Goal: Task Accomplishment & Management: Use online tool/utility

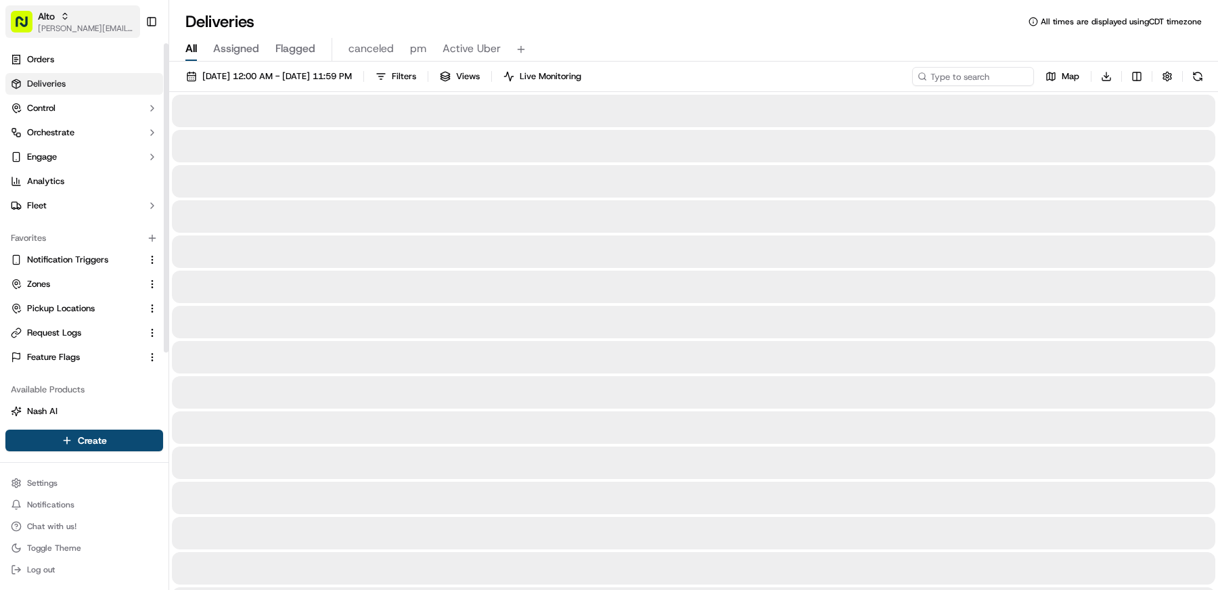
click at [62, 21] on div "Alto" at bounding box center [86, 16] width 97 height 14
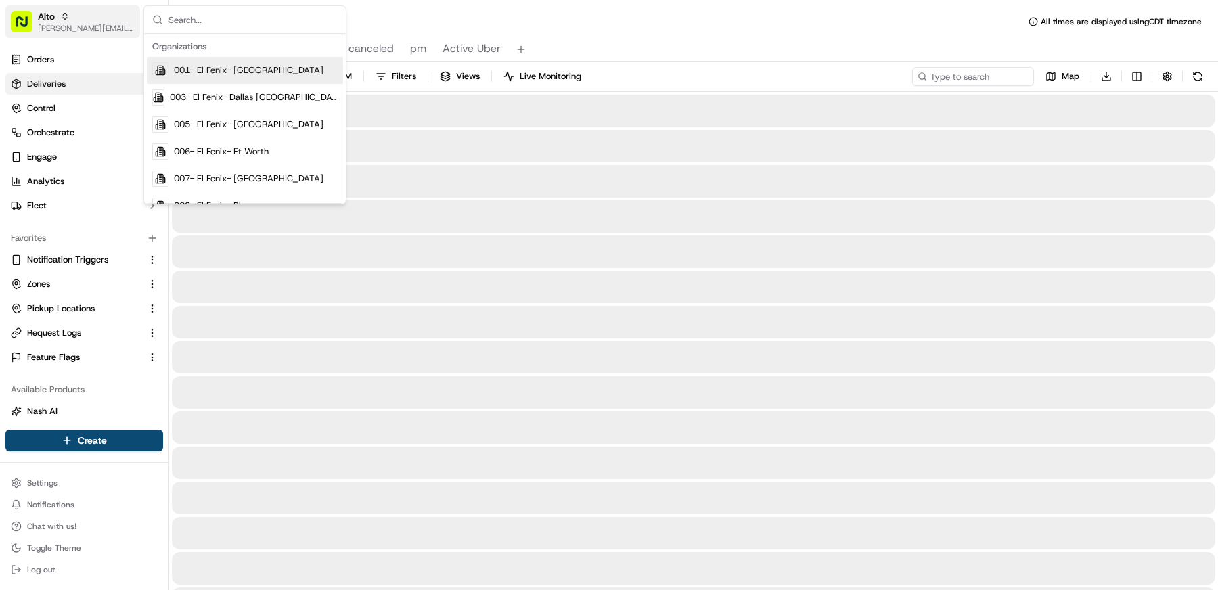
type input "d"
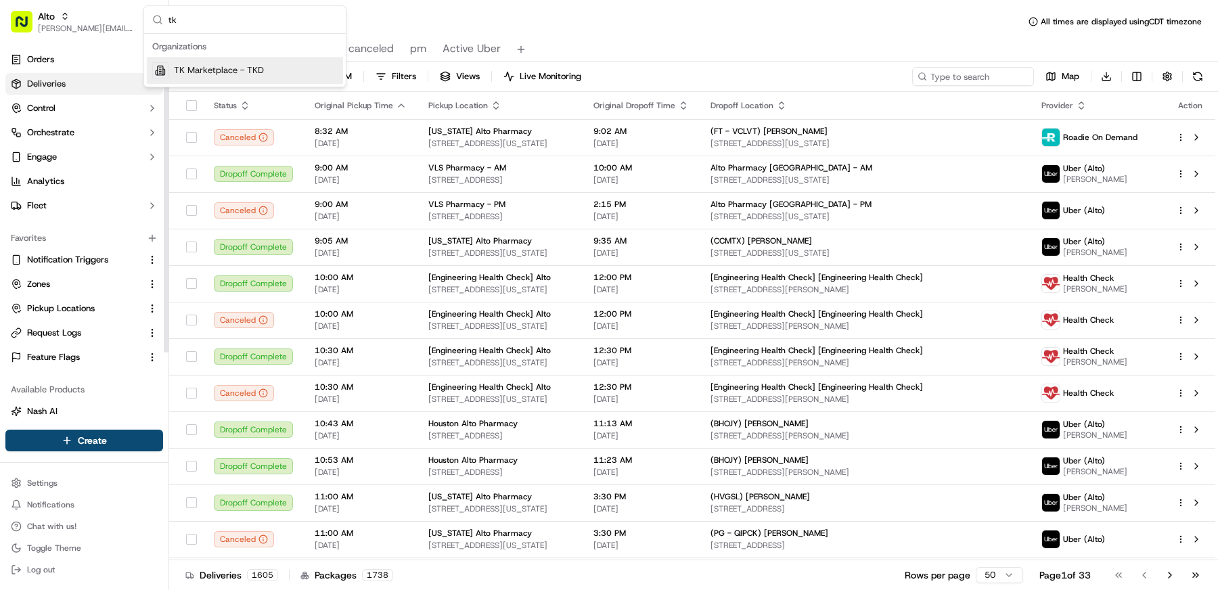
type input "tk"
click at [210, 70] on span "TK Marketplace - TKD" at bounding box center [219, 70] width 90 height 12
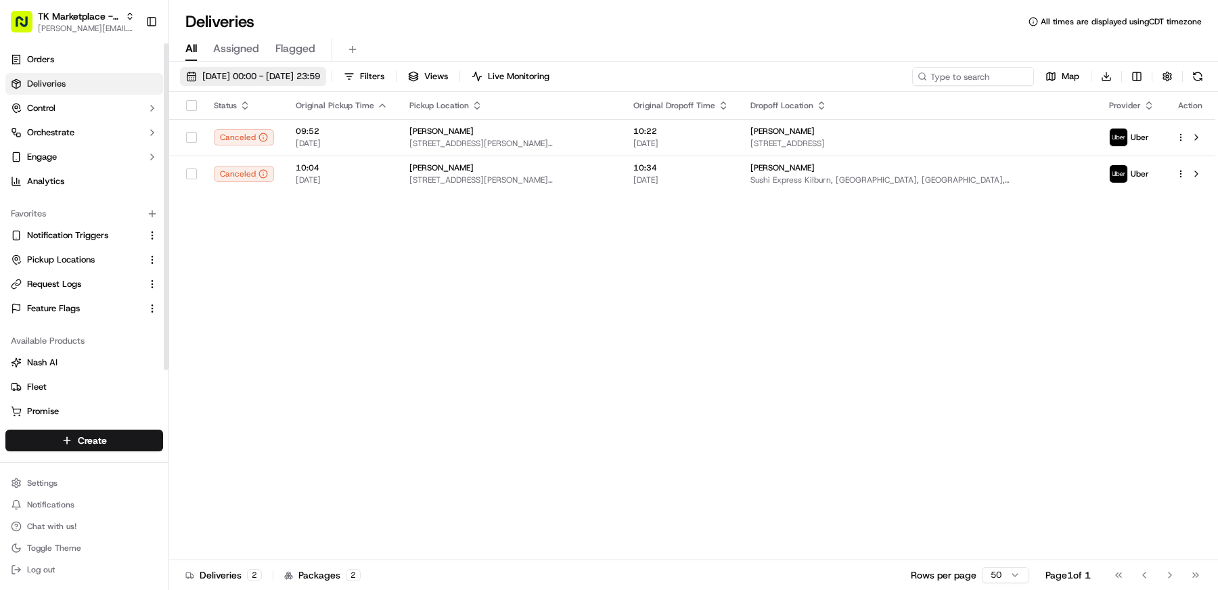
click at [217, 79] on span "18/09/2025 00:00 - 18/09/2025 23:59" at bounding box center [261, 76] width 118 height 12
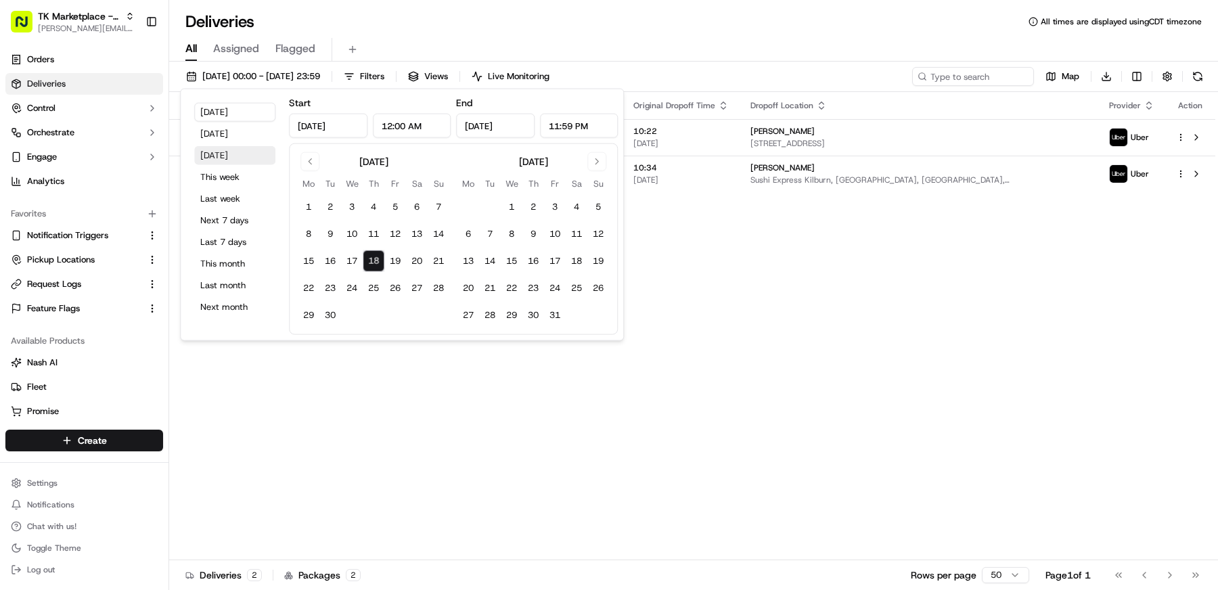
click at [225, 153] on button "Tomorrow" at bounding box center [234, 155] width 81 height 19
type input "Sep 19, 2025"
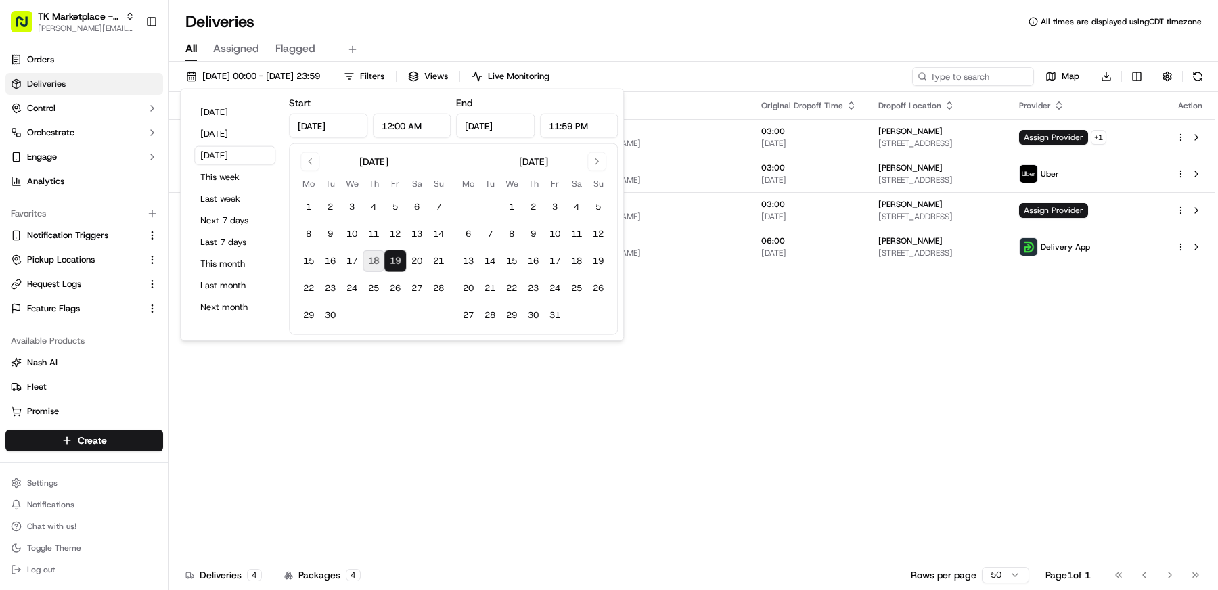
click at [512, 43] on div "All Assigned Flagged" at bounding box center [693, 50] width 1049 height 24
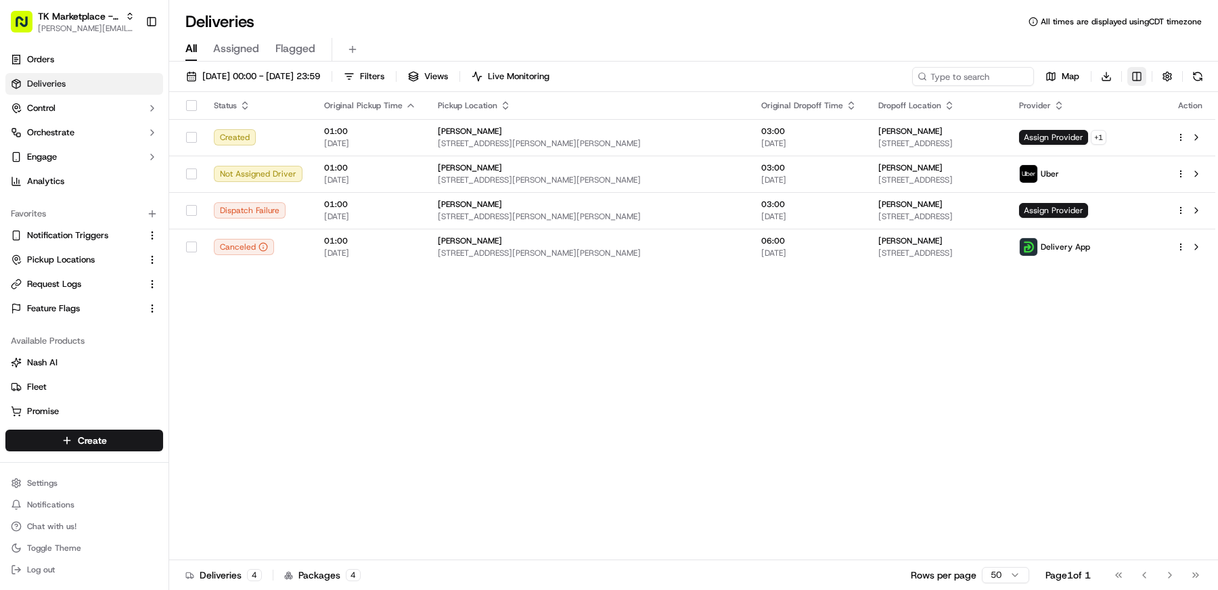
click at [1145, 77] on html "TK Marketplace - TKD matt@usenash.com Toggle Sidebar Orders Deliveries Control …" at bounding box center [609, 295] width 1218 height 590
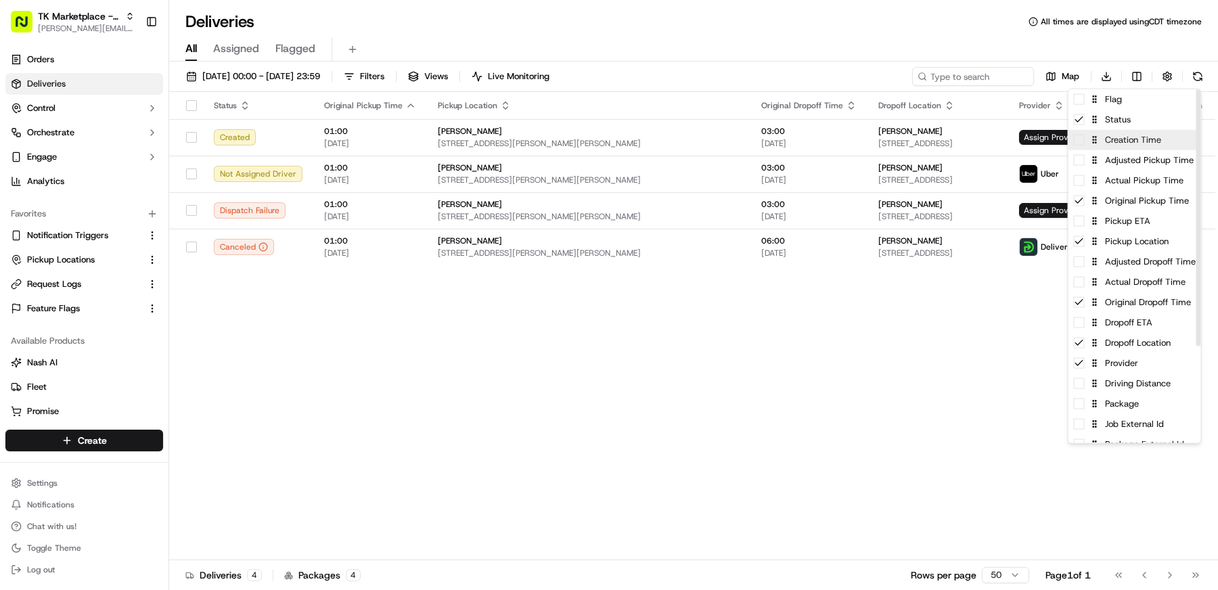
click at [1138, 145] on div "Creation Time" at bounding box center [1135, 140] width 133 height 20
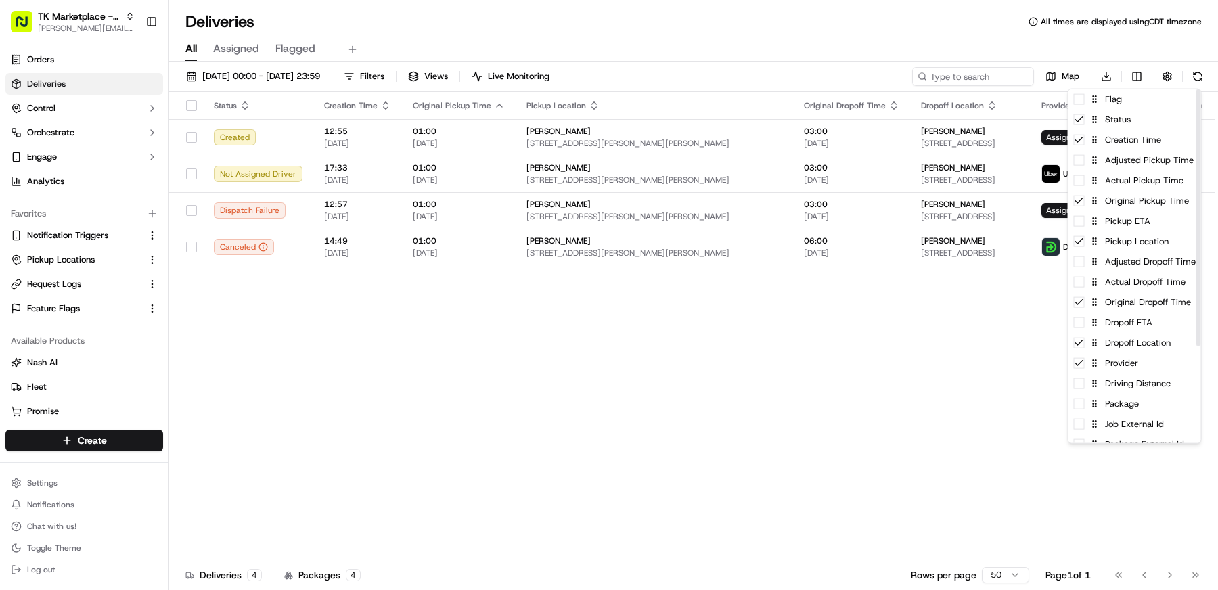
click at [638, 359] on html "TK Marketplace - TKD matt@usenash.com Toggle Sidebar Orders Deliveries Control …" at bounding box center [609, 295] width 1218 height 590
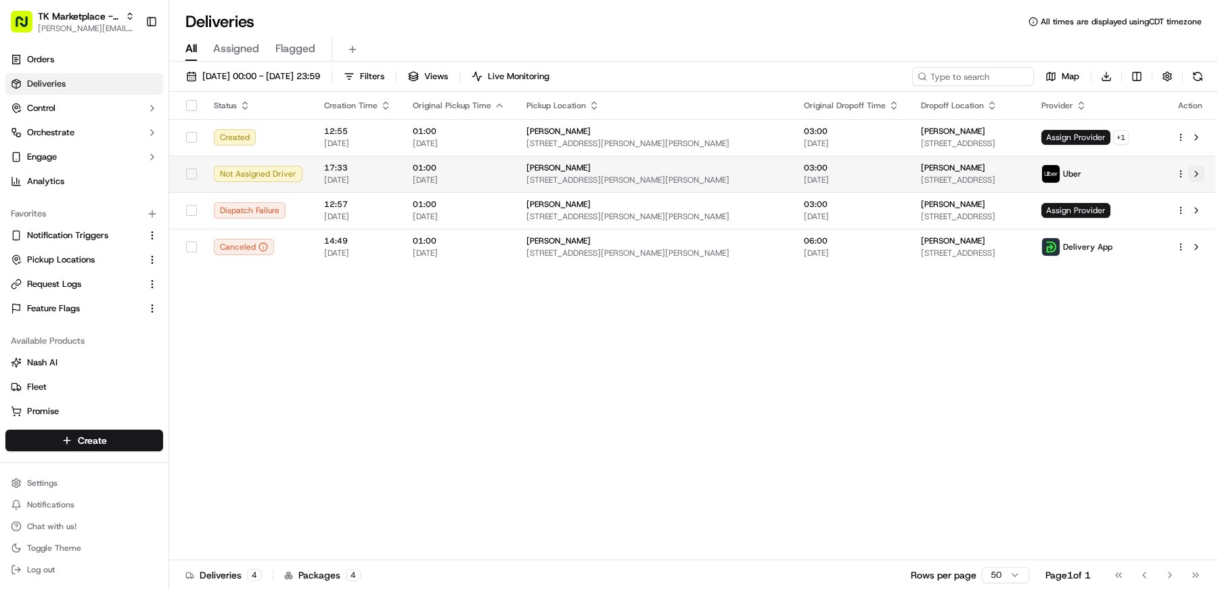
click at [1199, 171] on button at bounding box center [1197, 174] width 16 height 16
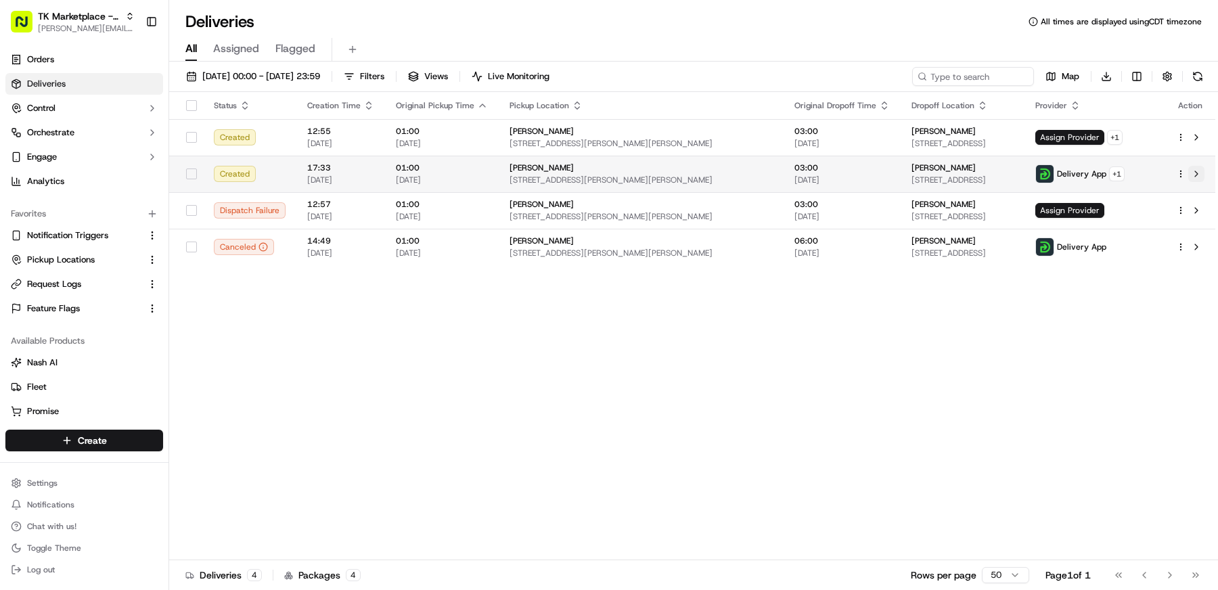
click at [1195, 169] on button at bounding box center [1197, 174] width 16 height 16
click at [1198, 175] on button at bounding box center [1197, 174] width 16 height 16
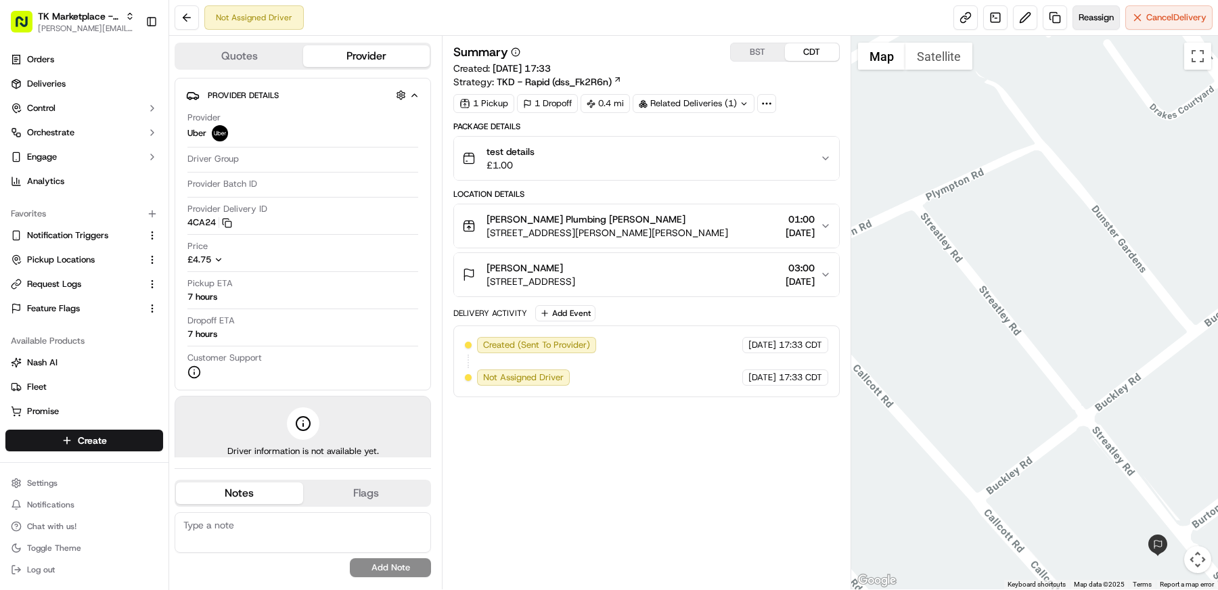
click at [1104, 20] on span "Reassign" at bounding box center [1096, 18] width 35 height 12
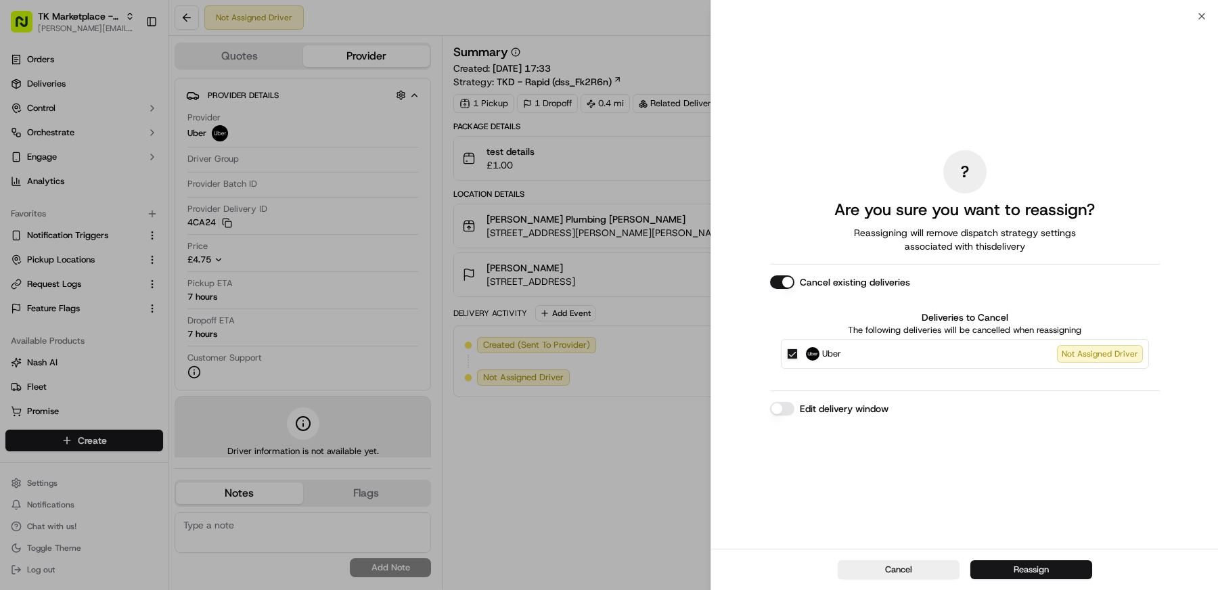
click at [1013, 576] on button "Reassign" at bounding box center [1032, 569] width 122 height 19
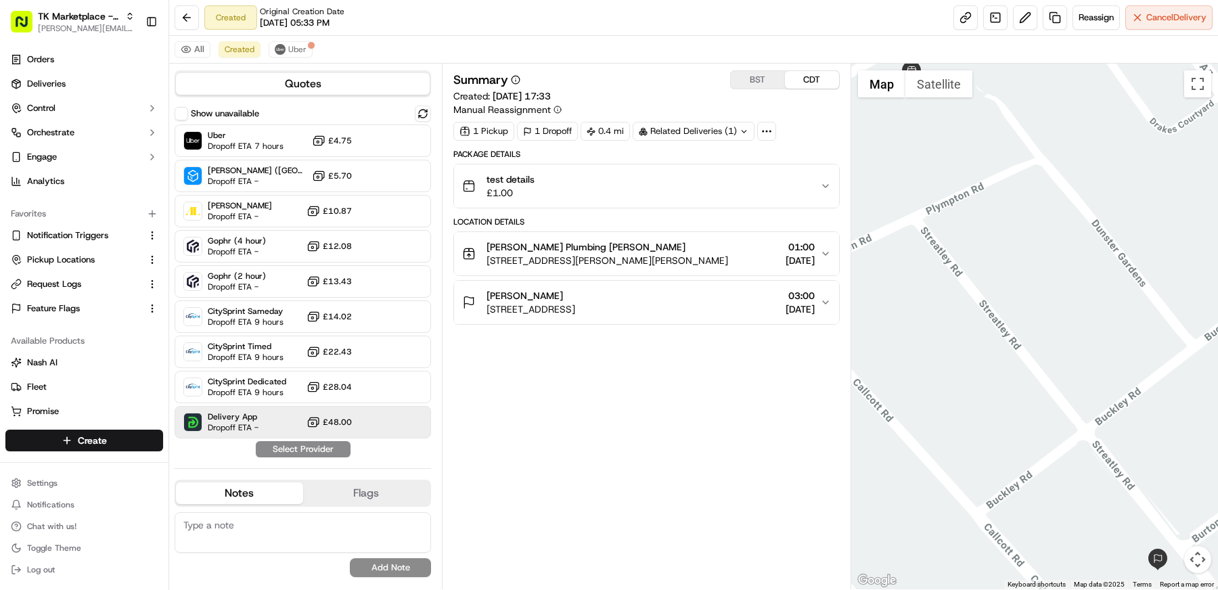
click at [351, 426] on span "£48.00" at bounding box center [337, 422] width 29 height 11
click at [332, 447] on button "Assign Provider" at bounding box center [303, 449] width 96 height 16
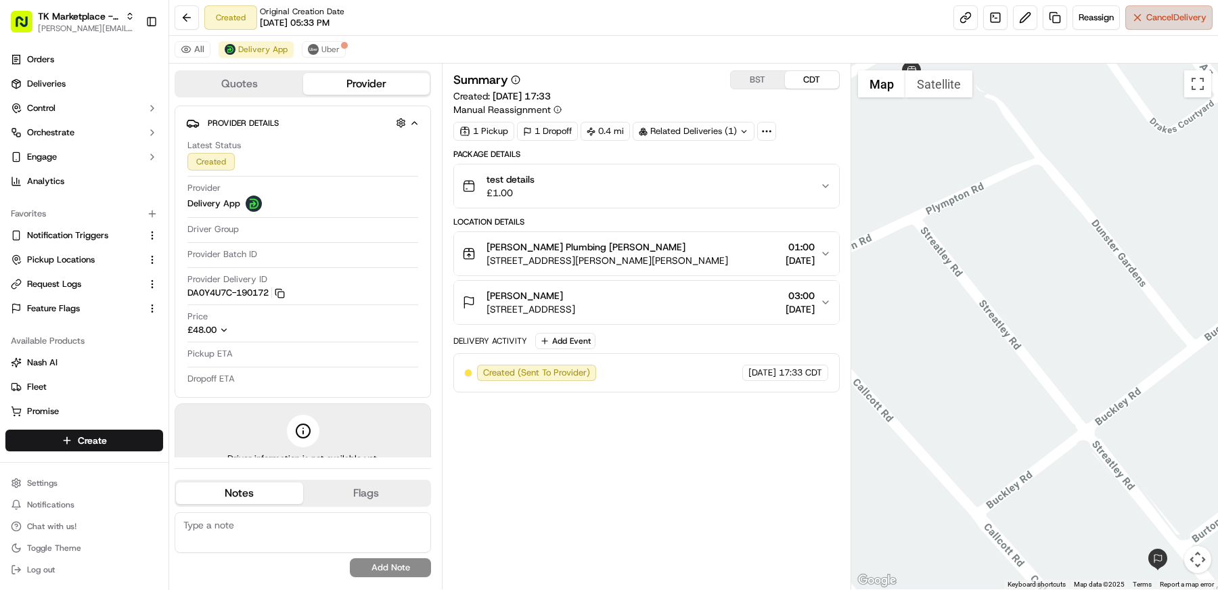
click at [1137, 20] on button "Cancel Delivery" at bounding box center [1169, 17] width 87 height 24
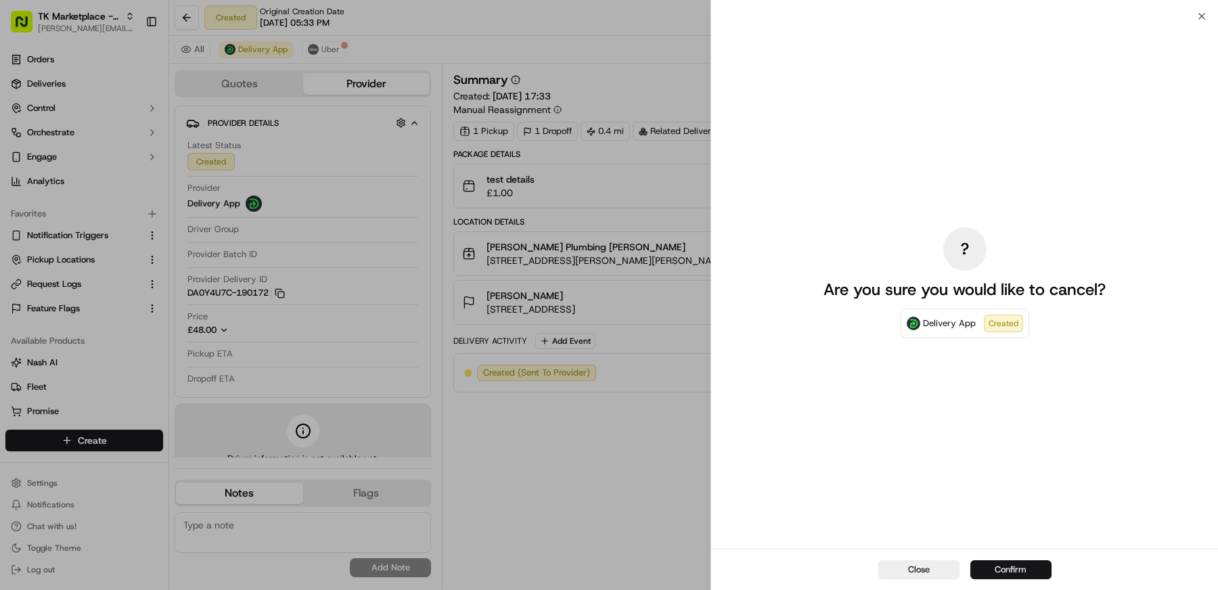
click at [1005, 569] on button "Confirm" at bounding box center [1011, 569] width 81 height 19
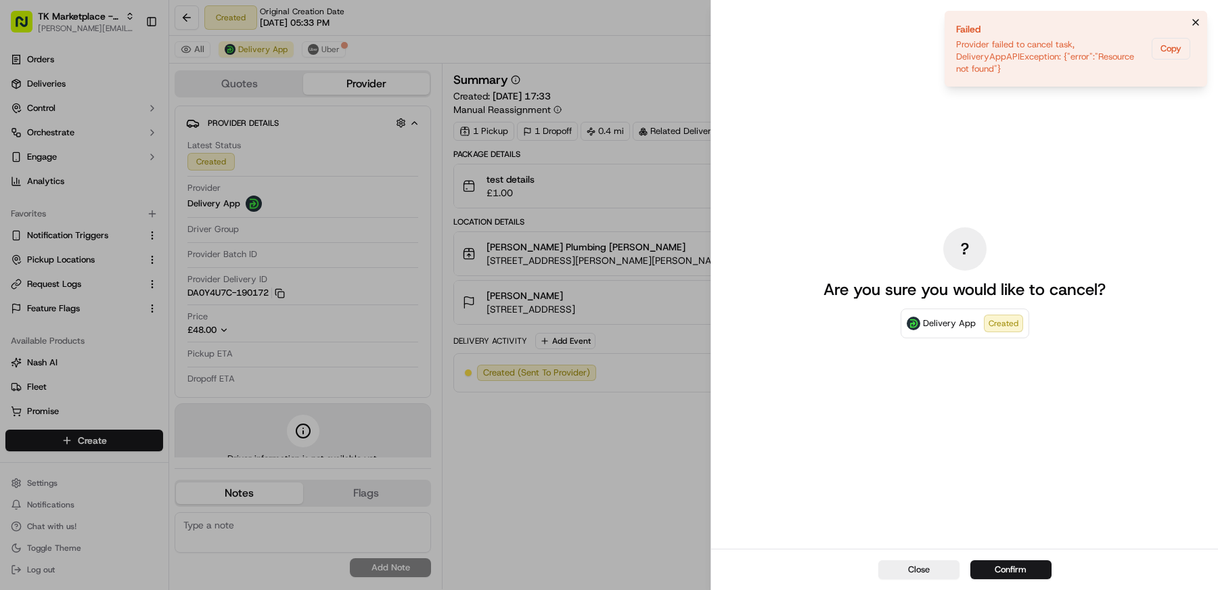
click at [1196, 20] on icon "Notifications (F8)" at bounding box center [1196, 22] width 11 height 11
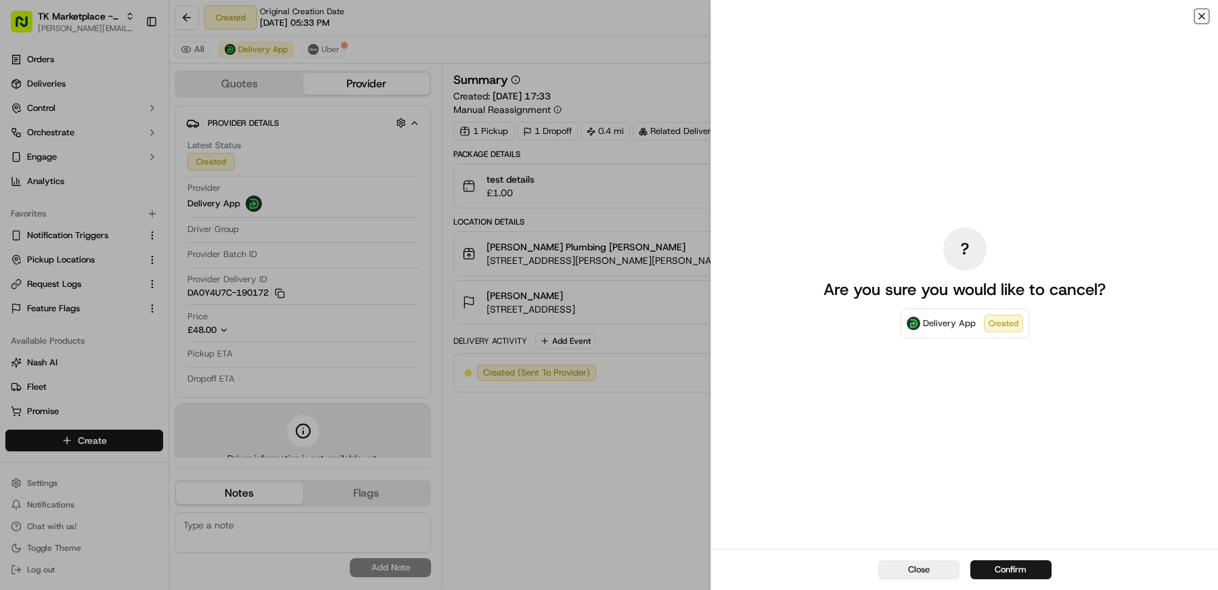
click at [1205, 15] on icon "button" at bounding box center [1202, 16] width 11 height 11
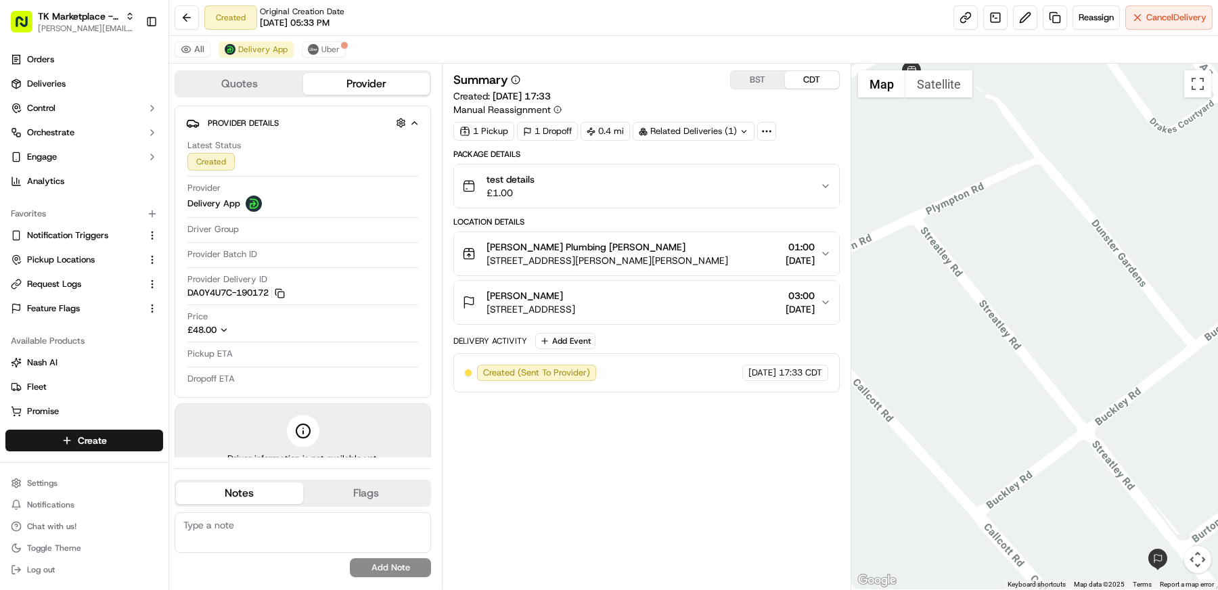
click at [766, 36] on div "All Delivery App Uber" at bounding box center [693, 50] width 1049 height 28
click at [1144, 24] on button "Cancel Delivery" at bounding box center [1169, 17] width 87 height 24
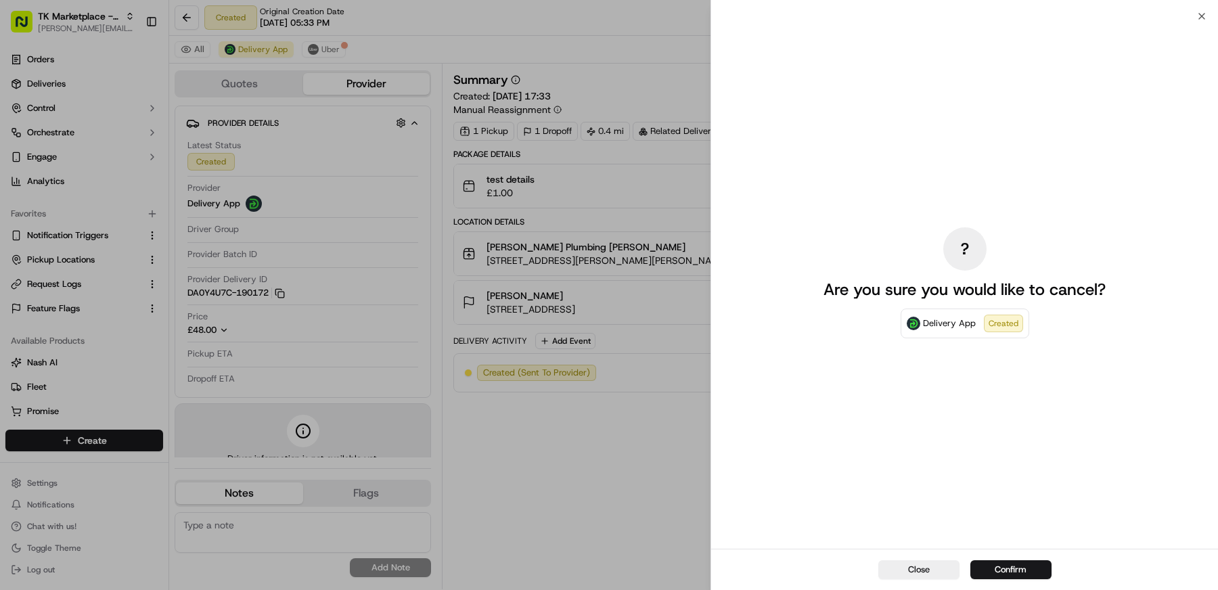
click at [1190, 18] on div "? Are you sure you would like to cancel? Delivery App Created" at bounding box center [964, 282] width 507 height 533
click at [1197, 18] on div "? Are you sure you would like to cancel? Delivery App Created" at bounding box center [964, 282] width 507 height 533
click at [1203, 18] on div "? Are you sure you would like to cancel? Delivery App Created" at bounding box center [964, 282] width 507 height 533
click at [917, 574] on button "Close" at bounding box center [919, 569] width 81 height 19
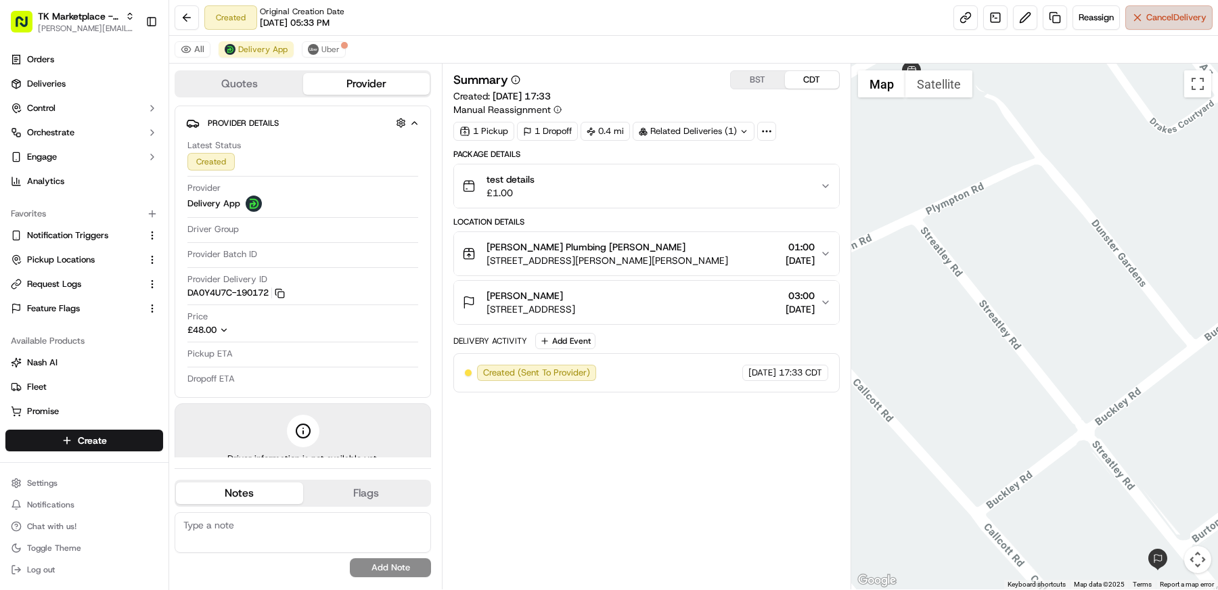
click at [1163, 13] on span "Cancel Delivery" at bounding box center [1177, 18] width 60 height 12
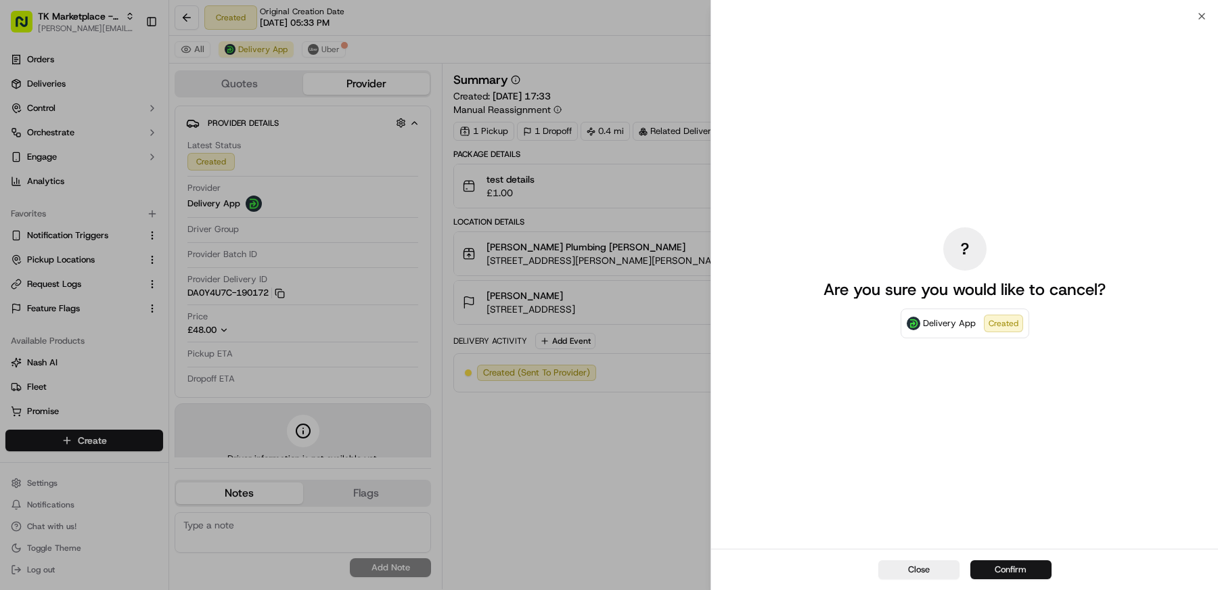
click at [1019, 574] on button "Confirm" at bounding box center [1011, 569] width 81 height 19
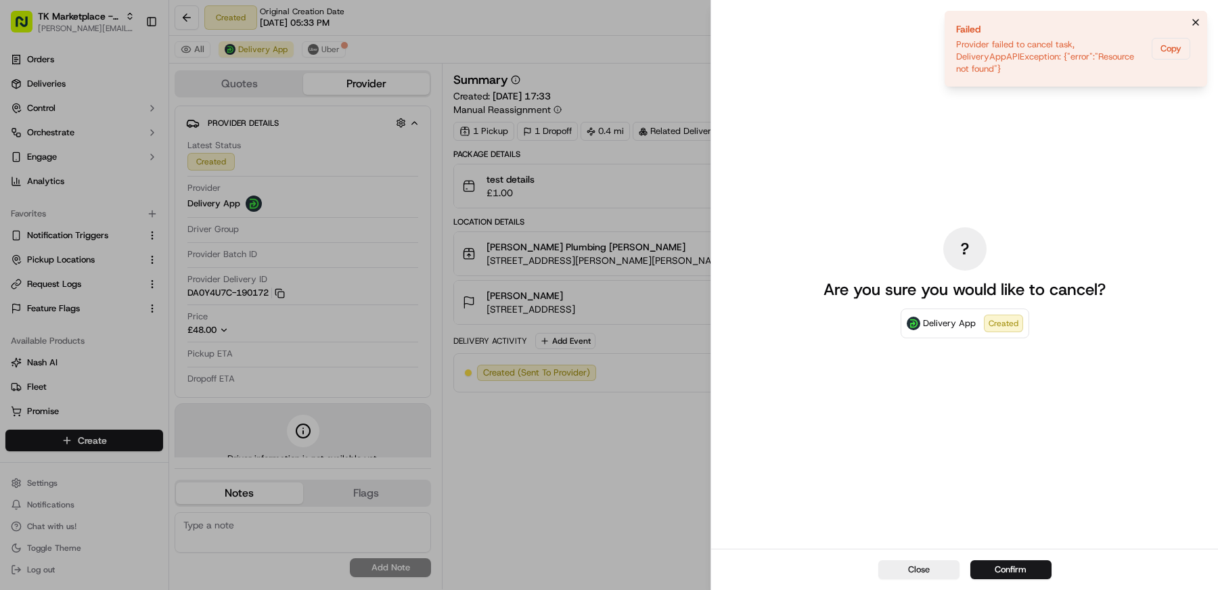
click at [1197, 16] on button "Notifications (F8)" at bounding box center [1196, 22] width 16 height 16
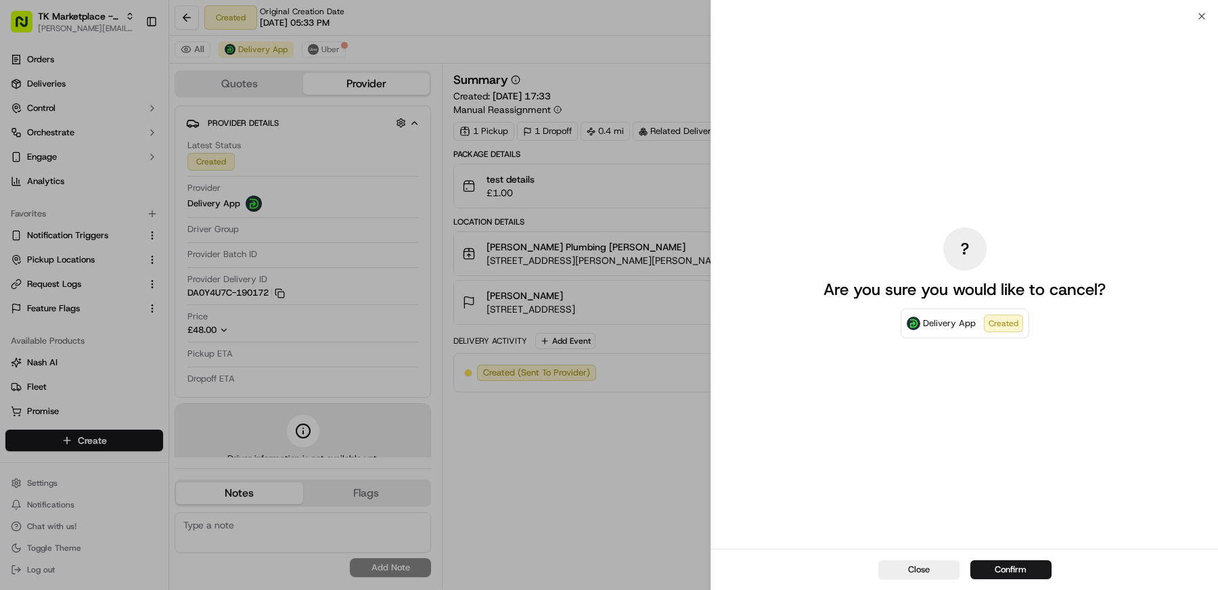
click at [1198, 18] on div "? Are you sure you would like to cancel? Delivery App Created" at bounding box center [964, 282] width 507 height 533
click at [1201, 14] on icon "button" at bounding box center [1202, 16] width 11 height 11
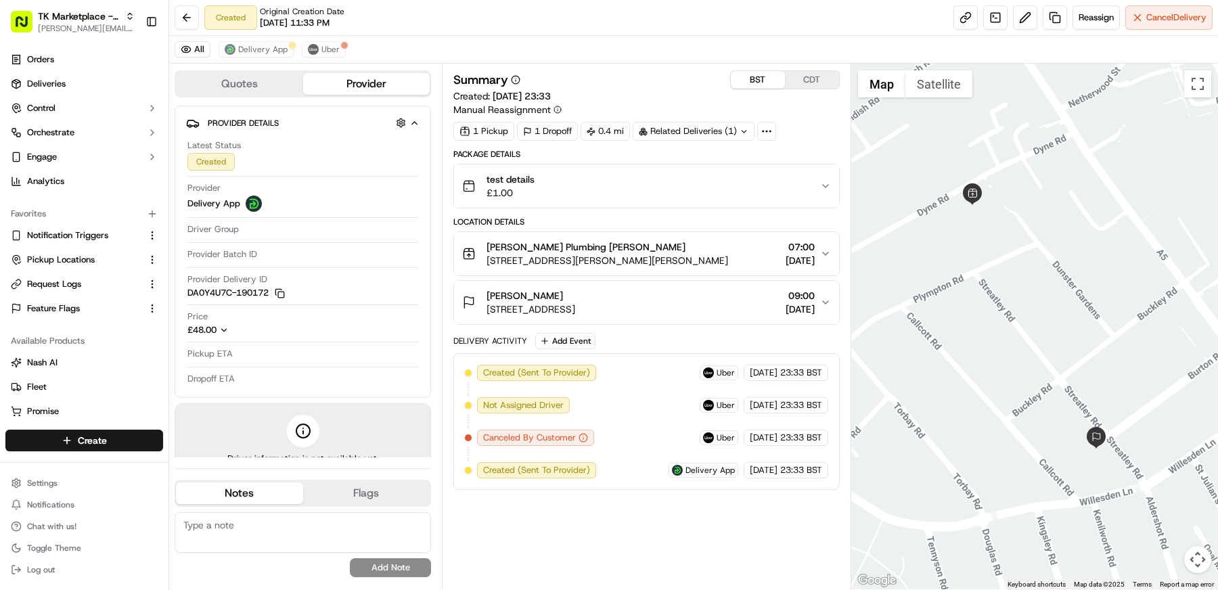
click at [752, 79] on button "BST" at bounding box center [758, 80] width 54 height 18
click at [790, 151] on div "Package Details" at bounding box center [646, 154] width 386 height 11
click at [284, 290] on icon "button" at bounding box center [280, 293] width 10 height 10
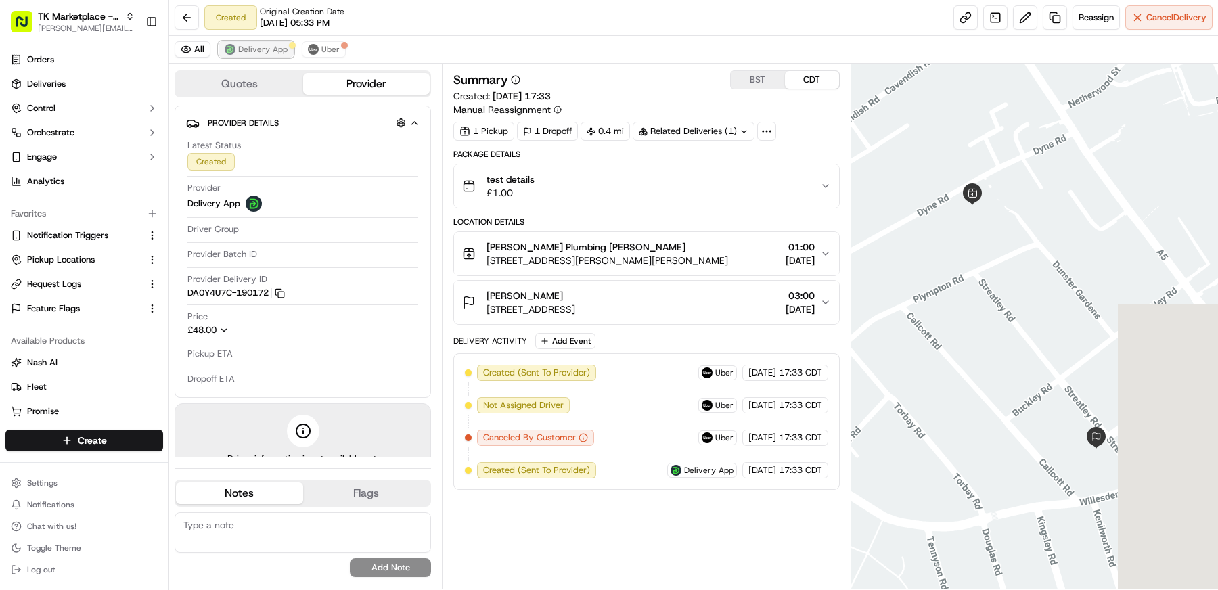
click at [250, 55] on button "Delivery App" at bounding box center [256, 49] width 75 height 16
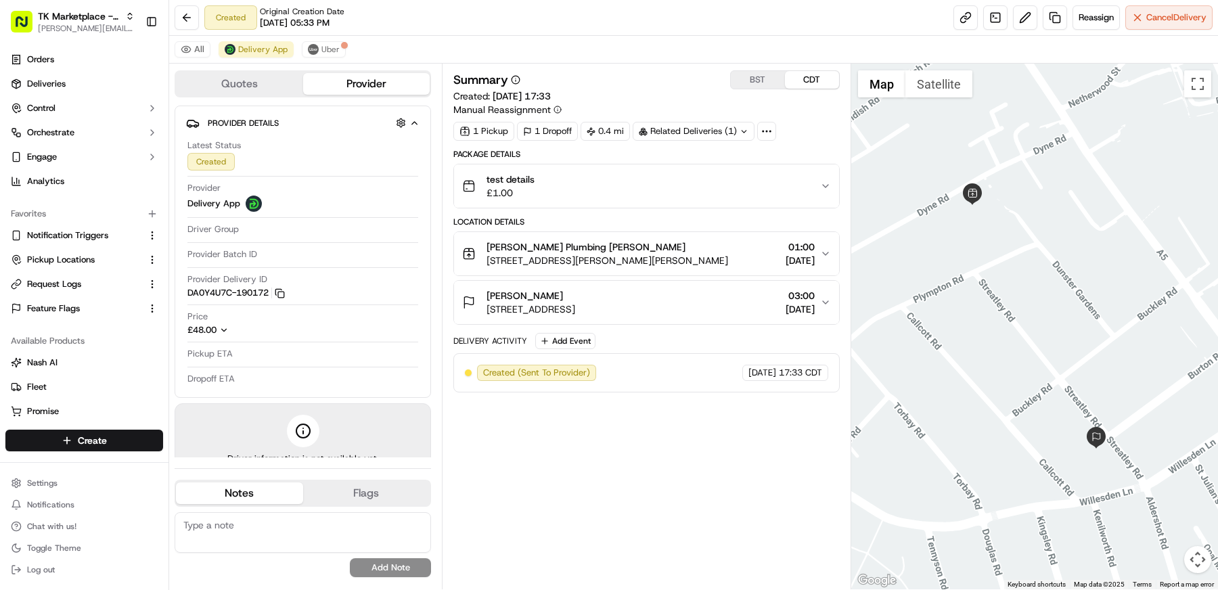
click at [634, 198] on button "test details £1.00" at bounding box center [646, 185] width 385 height 43
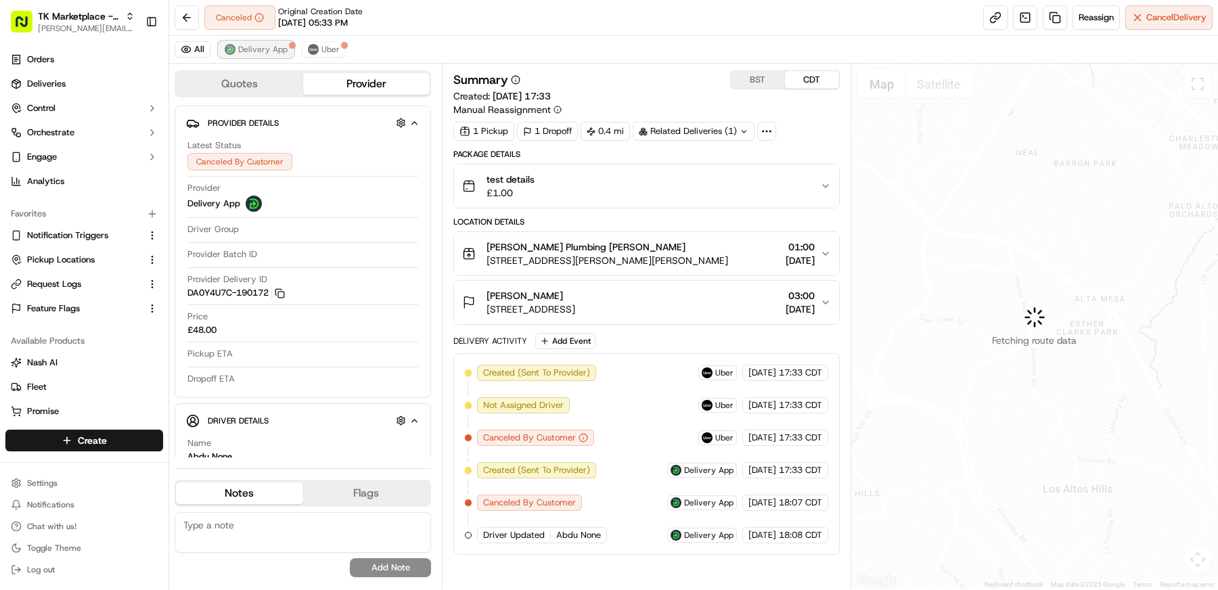
click at [266, 51] on span "Delivery App" at bounding box center [262, 49] width 49 height 11
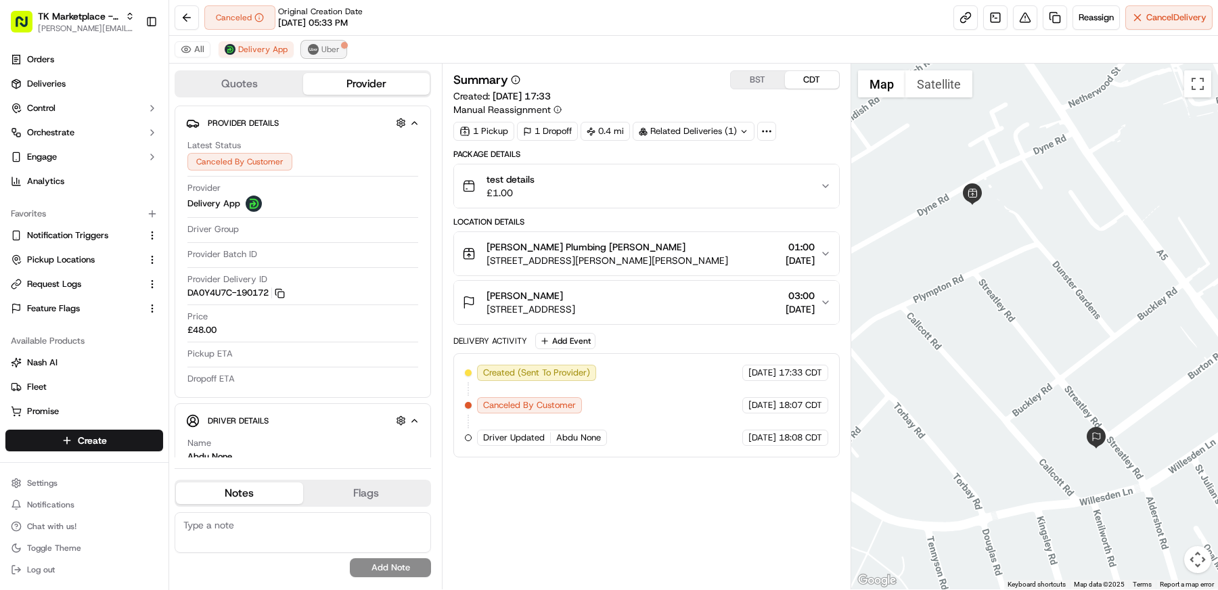
click at [326, 51] on span "Uber" at bounding box center [330, 49] width 18 height 11
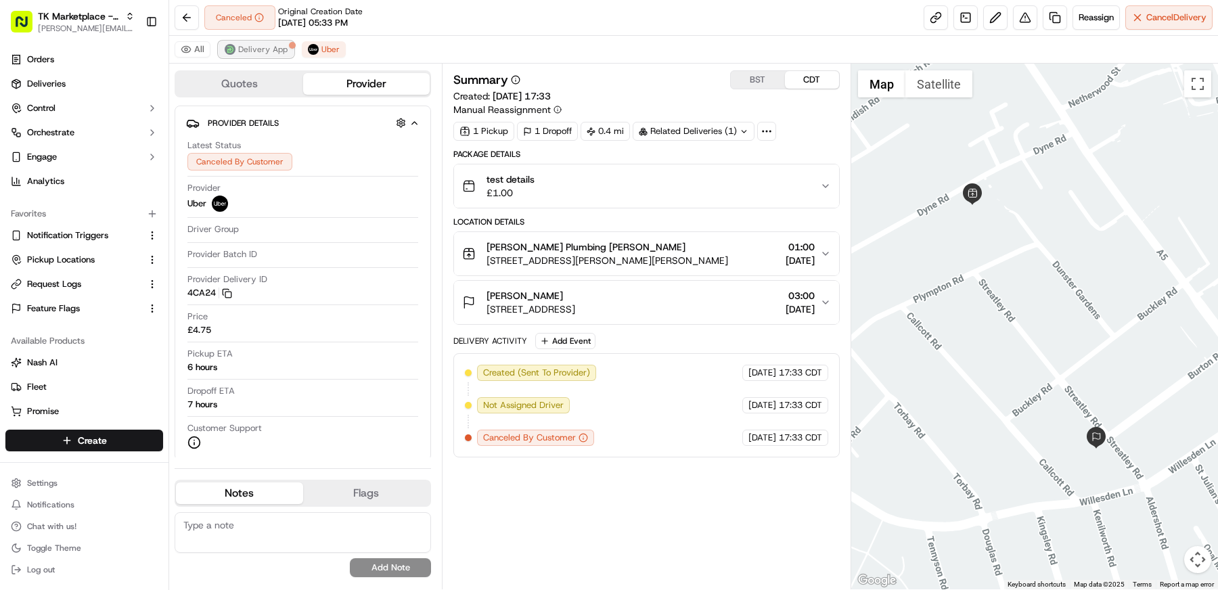
click at [249, 51] on span "Delivery App" at bounding box center [262, 49] width 49 height 11
